Goal: Check status: Check status

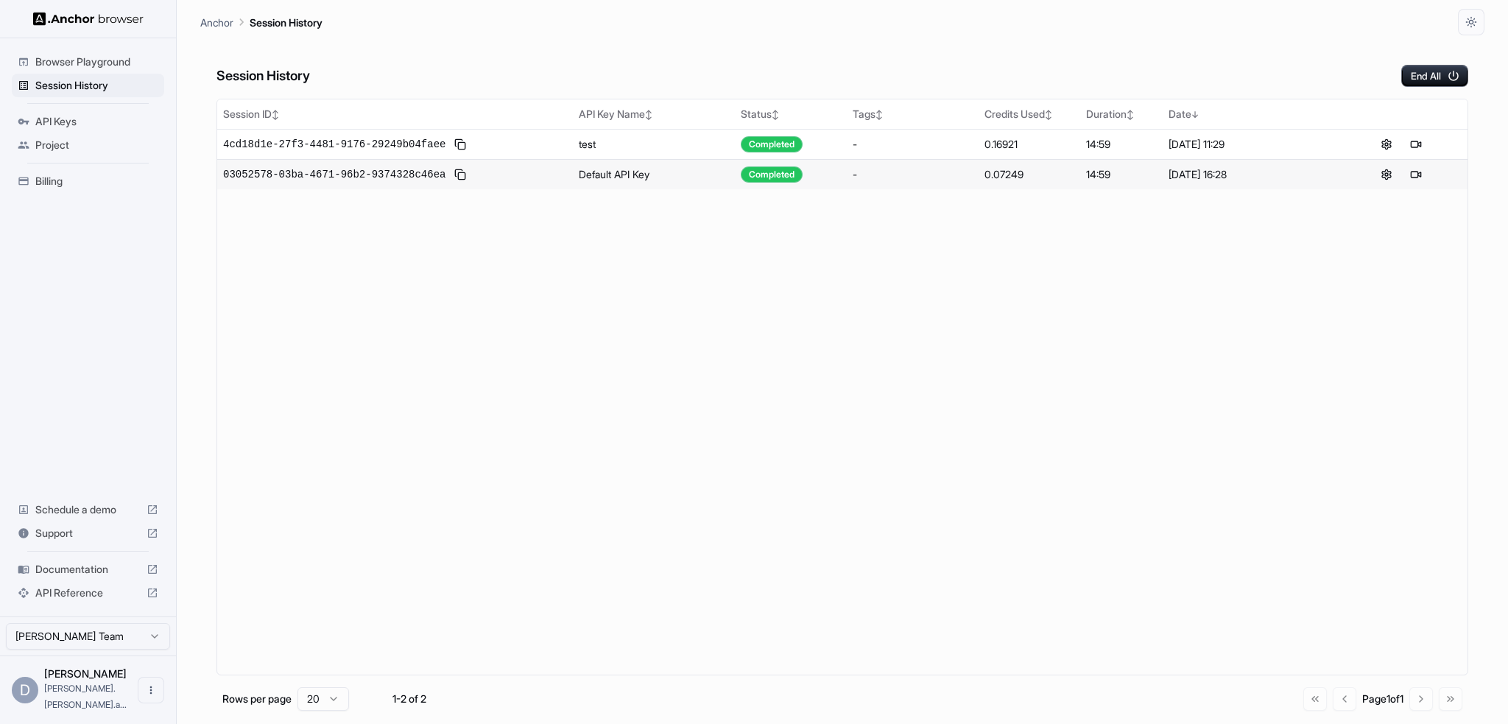
click at [309, 145] on span "4cd18d1e-27f3-4481-9176-29249b04faee" at bounding box center [334, 144] width 222 height 15
click at [309, 175] on span "03052578-03ba-4671-96b2-9374328c46ea" at bounding box center [334, 174] width 222 height 15
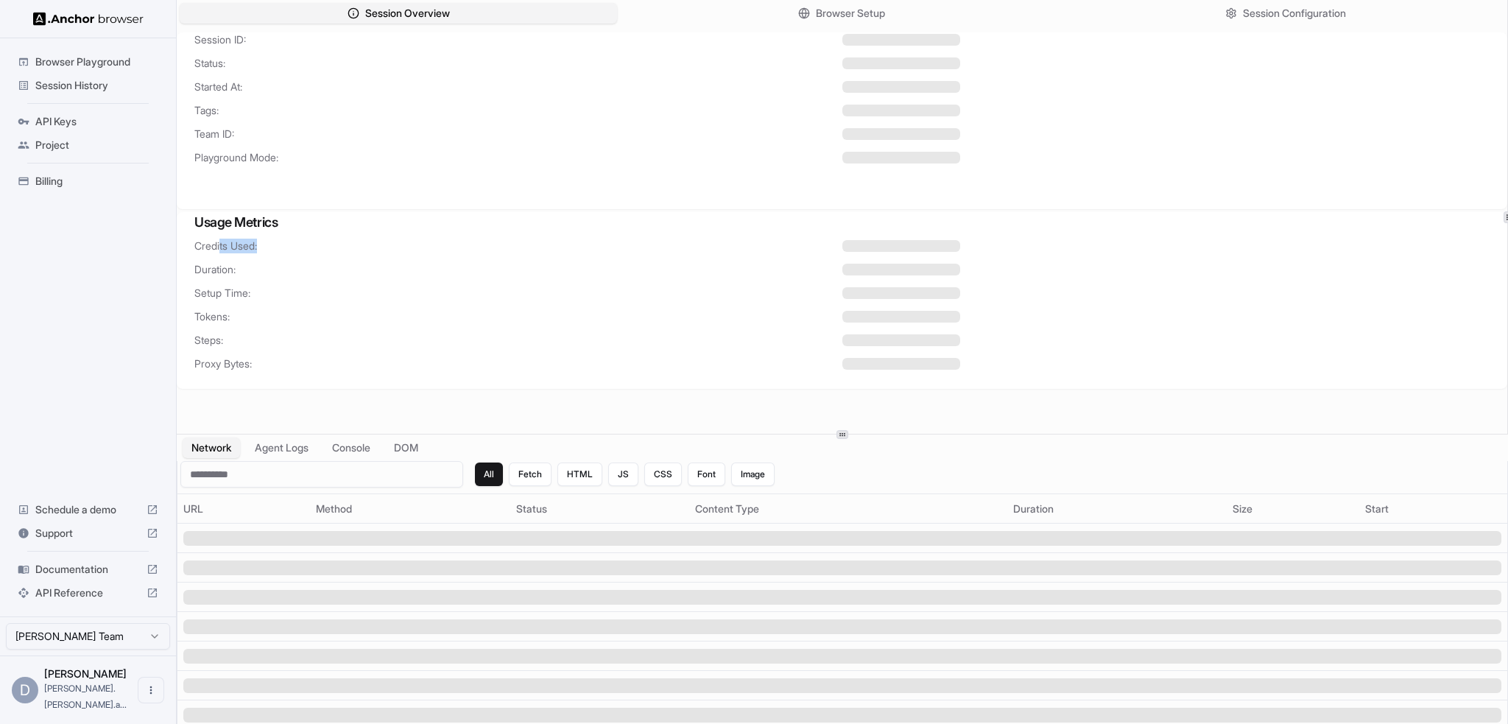
drag, startPoint x: 219, startPoint y: 248, endPoint x: 351, endPoint y: 239, distance: 131.4
click at [351, 239] on span "Credits Used:" at bounding box center [518, 246] width 648 height 15
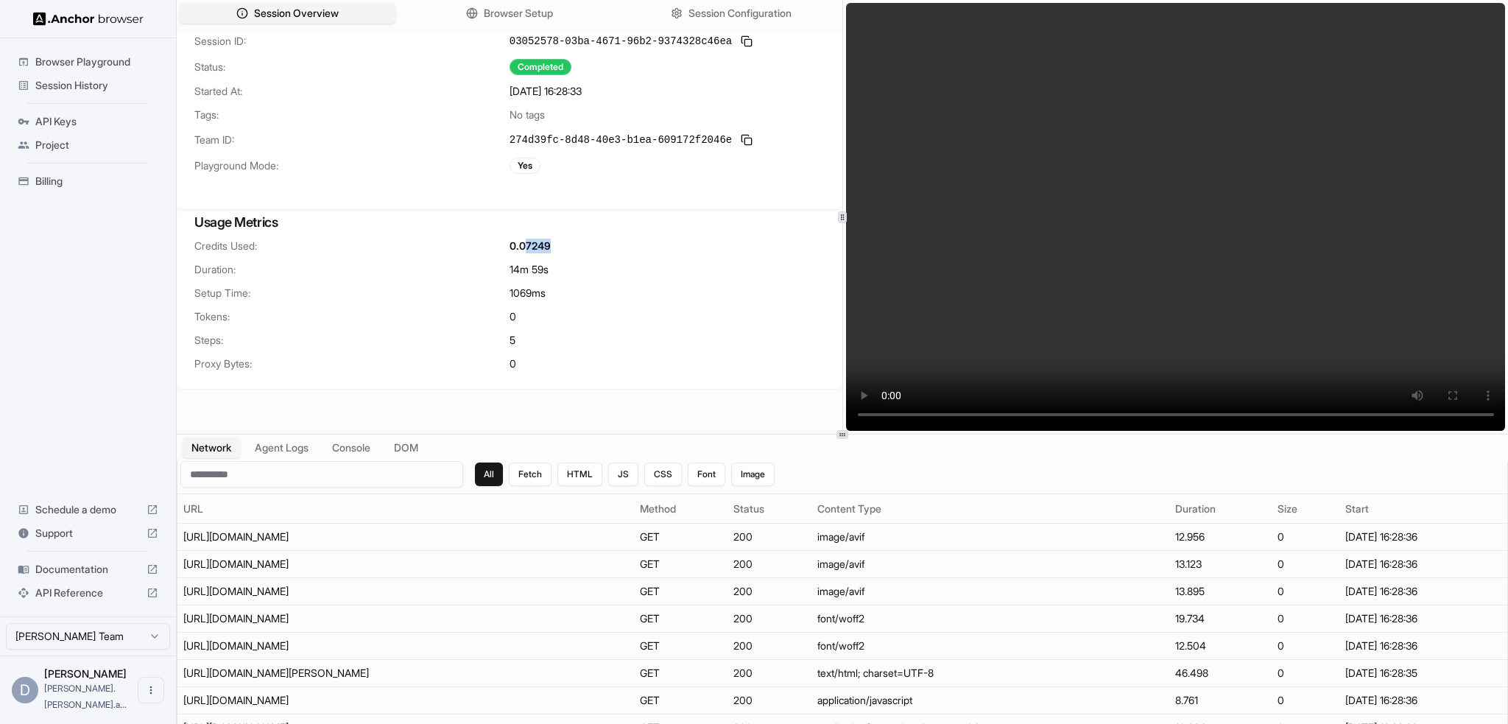
drag, startPoint x: 526, startPoint y: 245, endPoint x: 562, endPoint y: 245, distance: 36.1
click at [562, 245] on div "0.07249" at bounding box center [667, 246] width 315 height 15
click at [704, 267] on div "14m 59s" at bounding box center [667, 269] width 315 height 15
drag, startPoint x: 508, startPoint y: 295, endPoint x: 526, endPoint y: 294, distance: 17.7
click at [526, 294] on div "Setup Time: 1069 ms" at bounding box center [509, 293] width 630 height 15
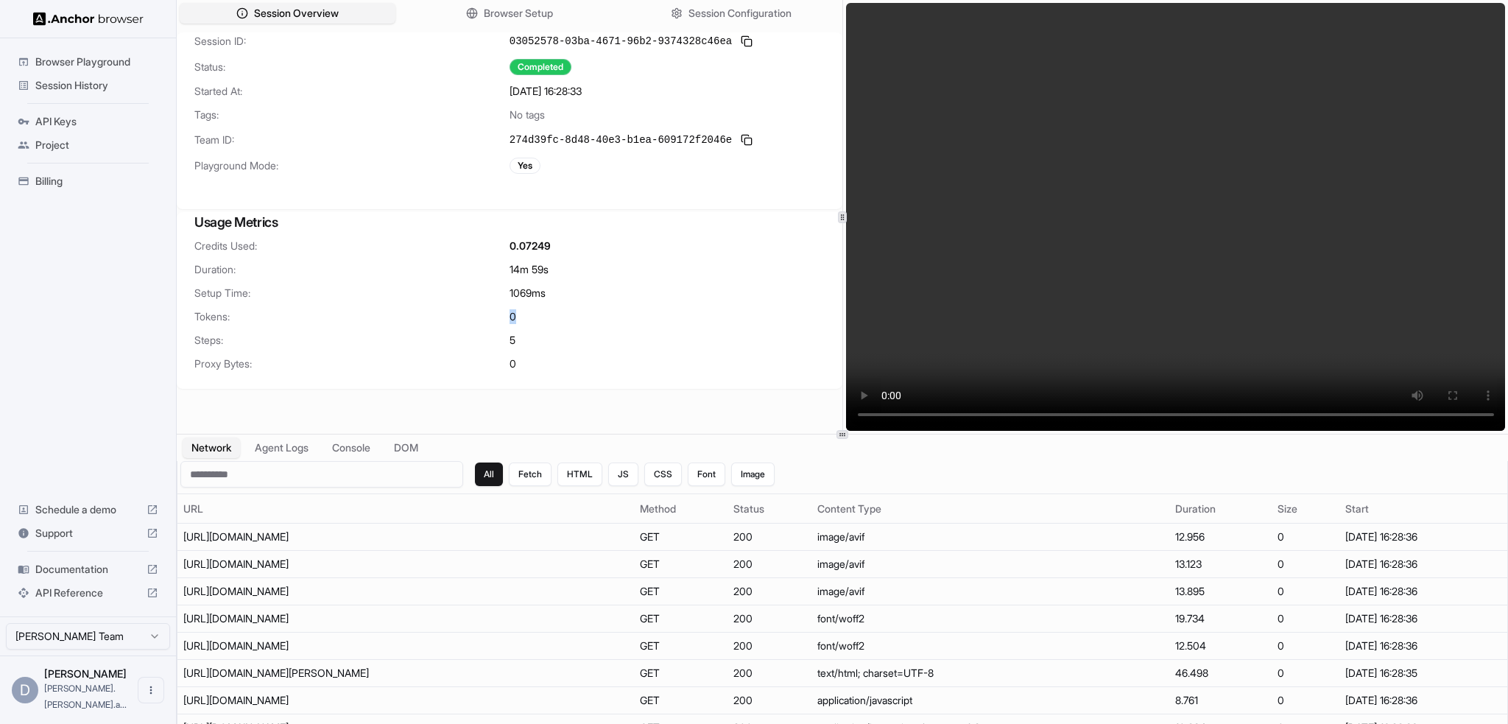
drag, startPoint x: 512, startPoint y: 311, endPoint x: 523, endPoint y: 314, distance: 11.3
click at [523, 314] on div "0" at bounding box center [667, 316] width 315 height 15
click at [353, 442] on div "Session Overview Browser Setup Session Configuration Session ID: 03052578-03ba-…" at bounding box center [842, 362] width 1331 height 724
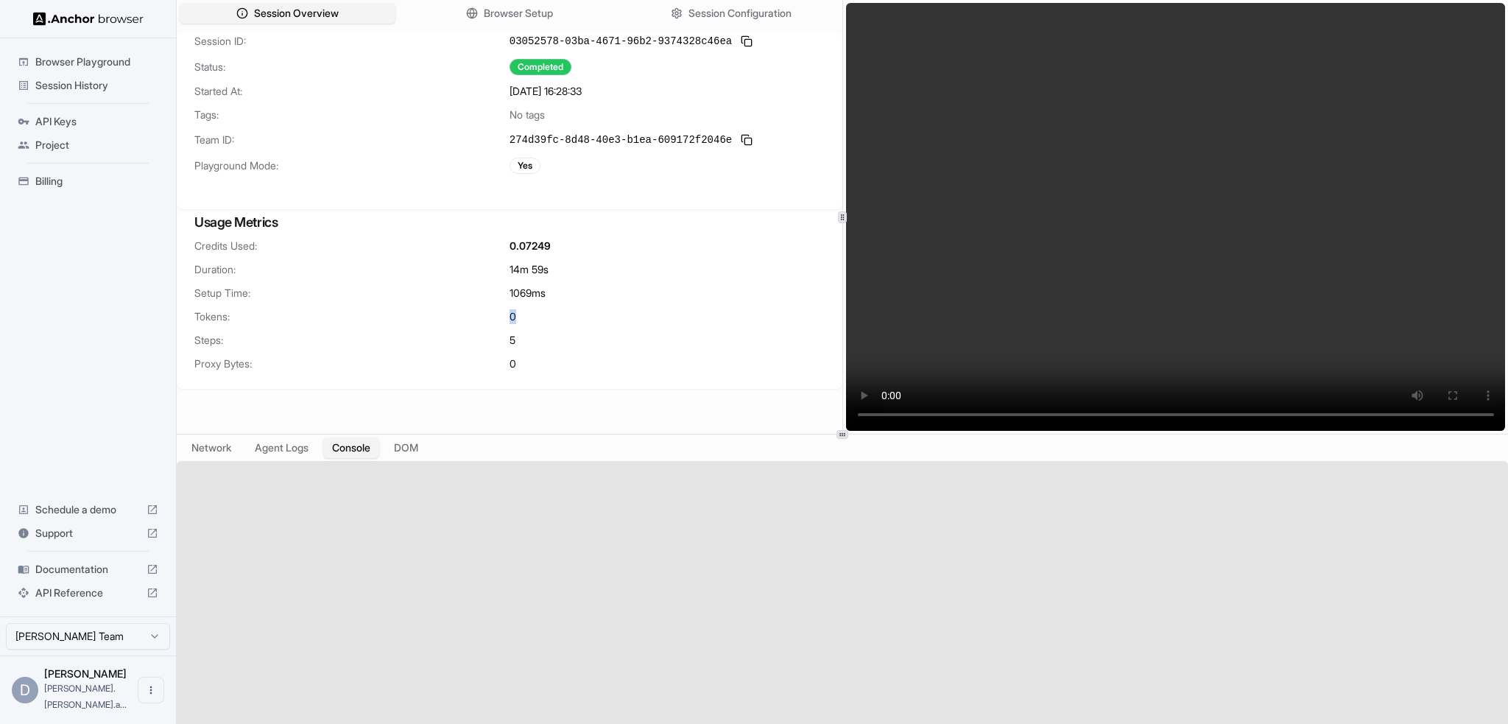
click at [357, 446] on button "Console" at bounding box center [351, 447] width 56 height 21
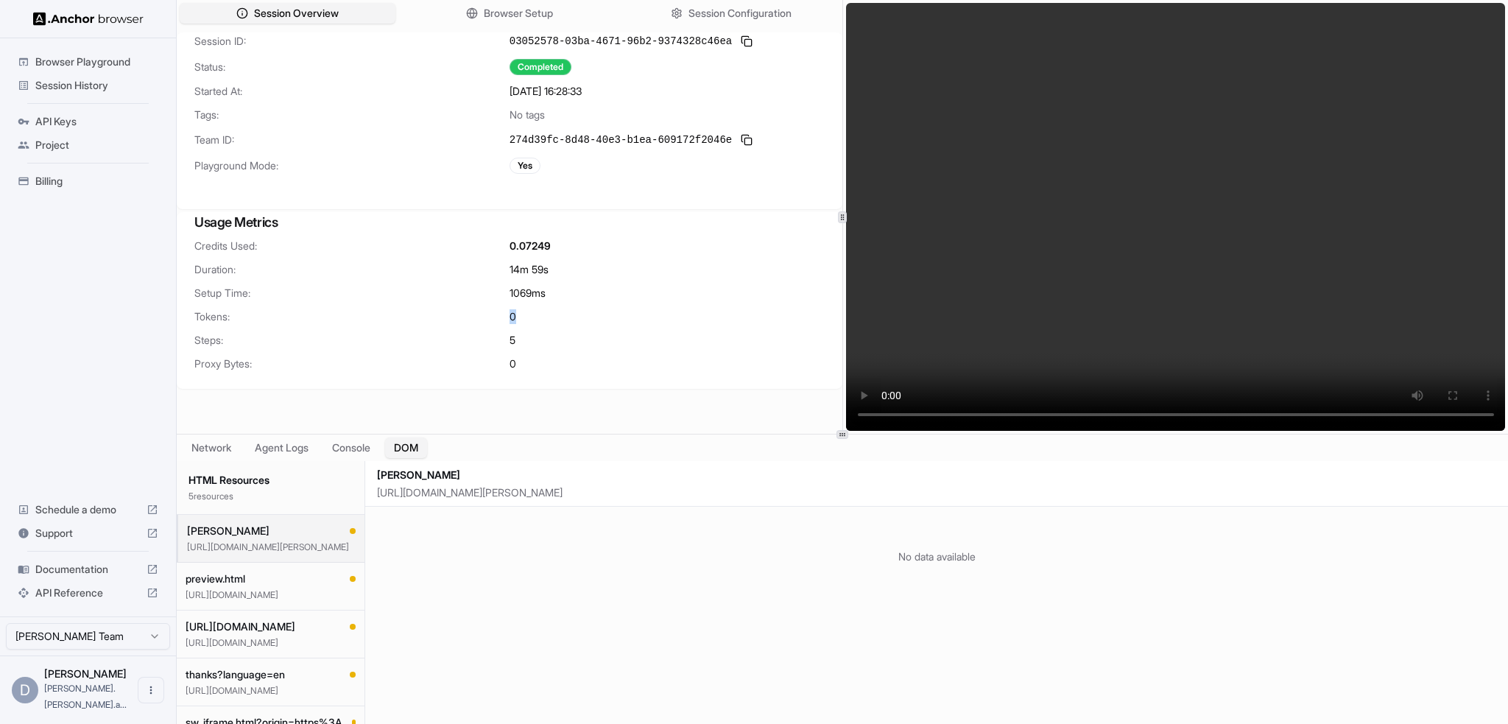
click at [406, 447] on button "DOM" at bounding box center [406, 447] width 42 height 21
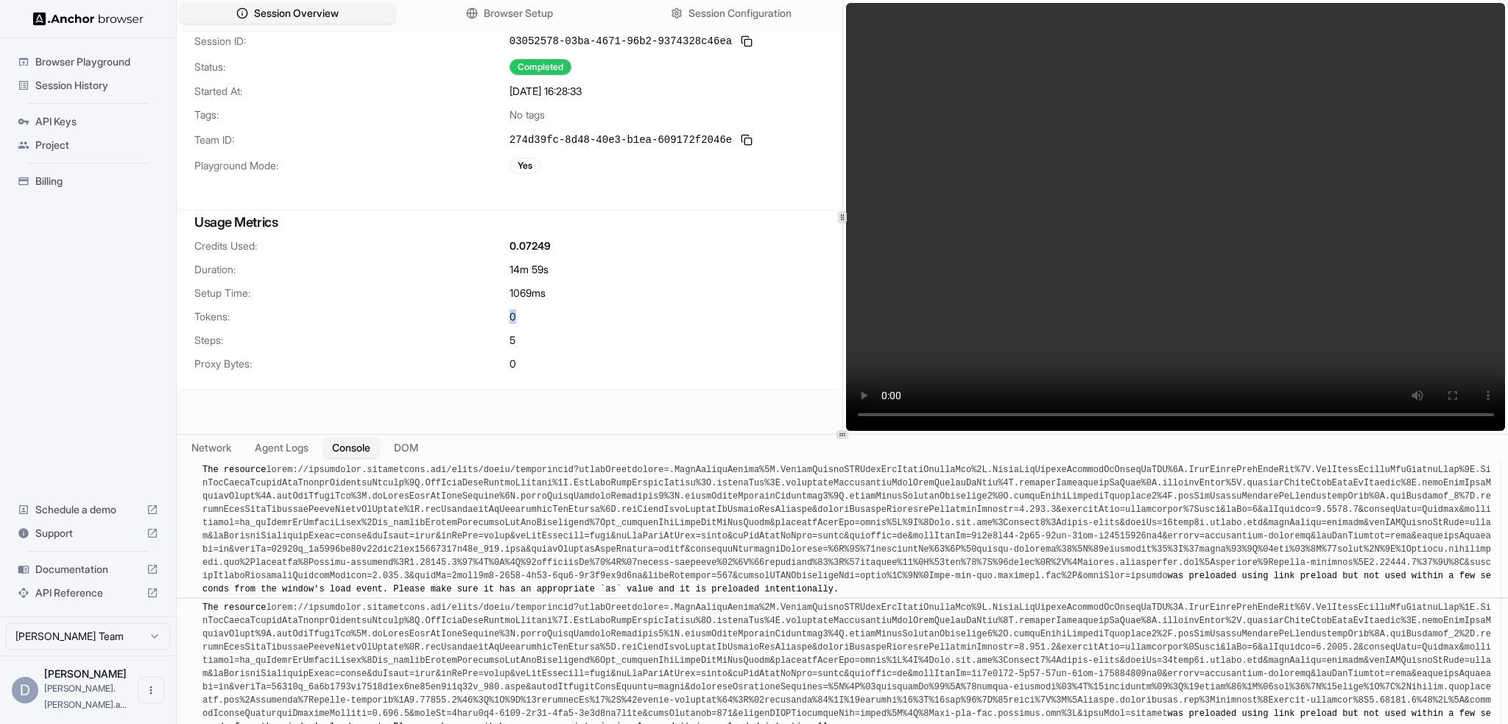
click at [367, 448] on button "Console" at bounding box center [351, 447] width 56 height 21
